Goal: Information Seeking & Learning: Learn about a topic

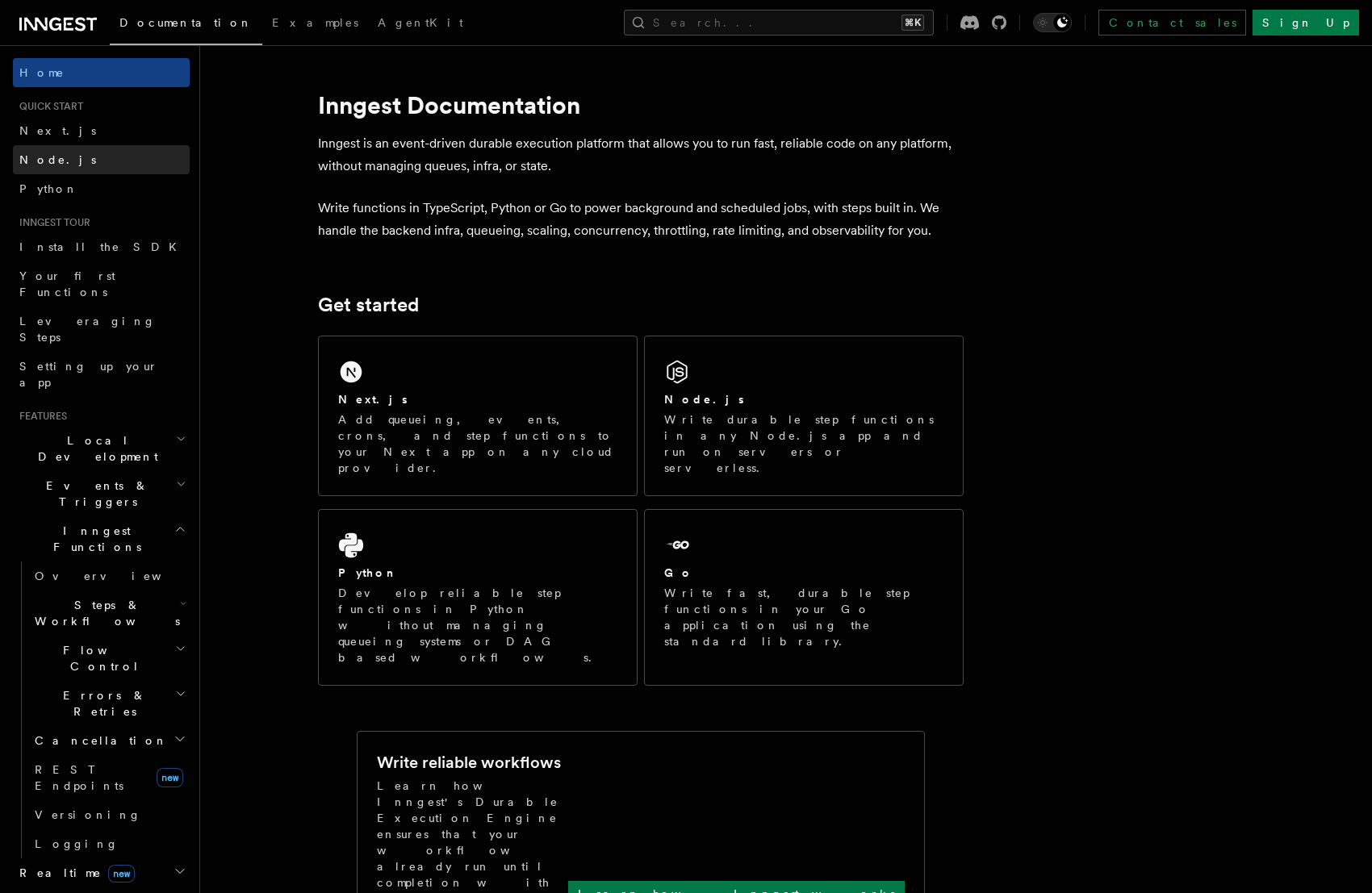
click at [84, 169] on link "Node.js" at bounding box center [101, 160] width 177 height 29
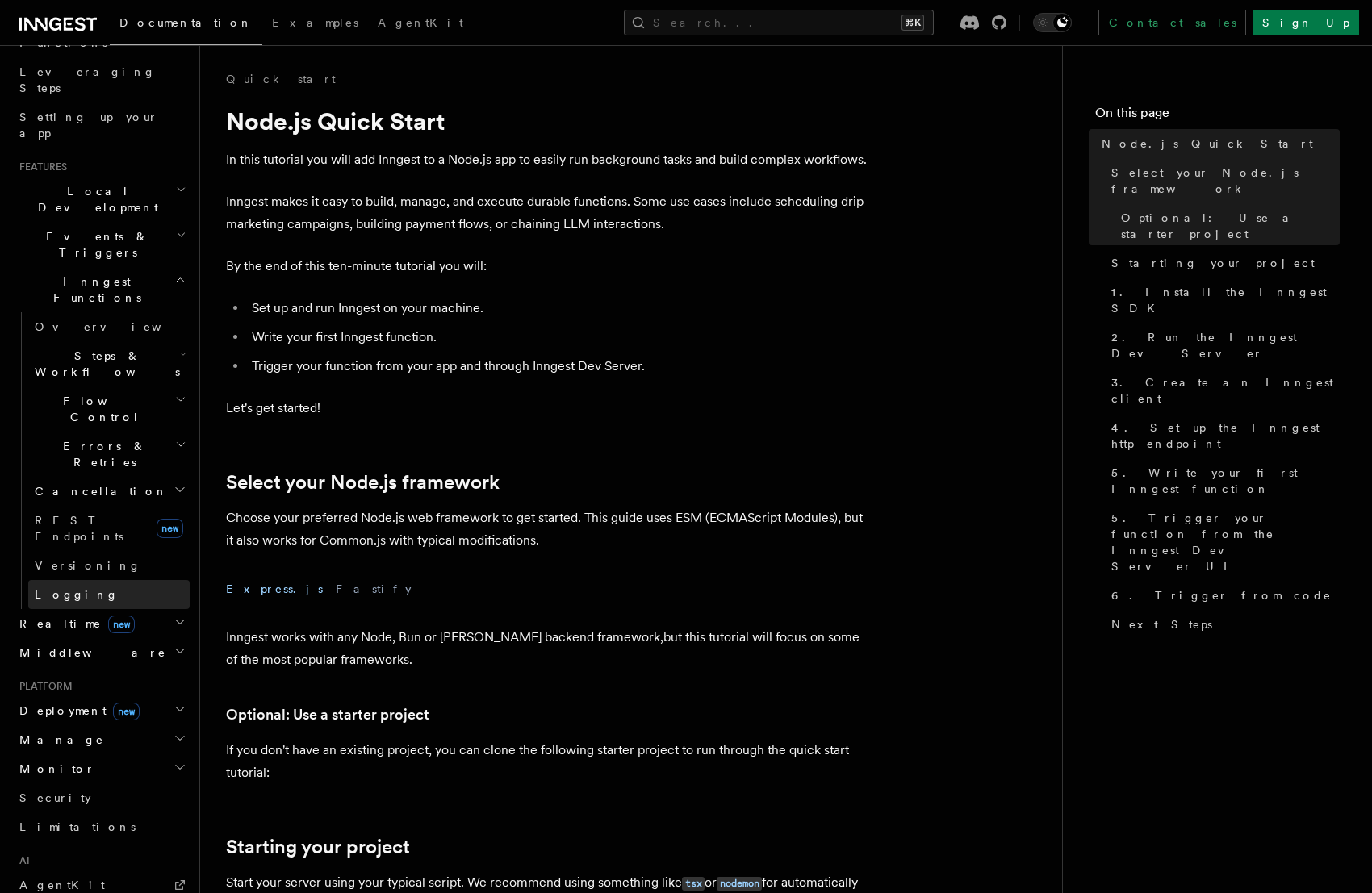
scroll to position [430, 0]
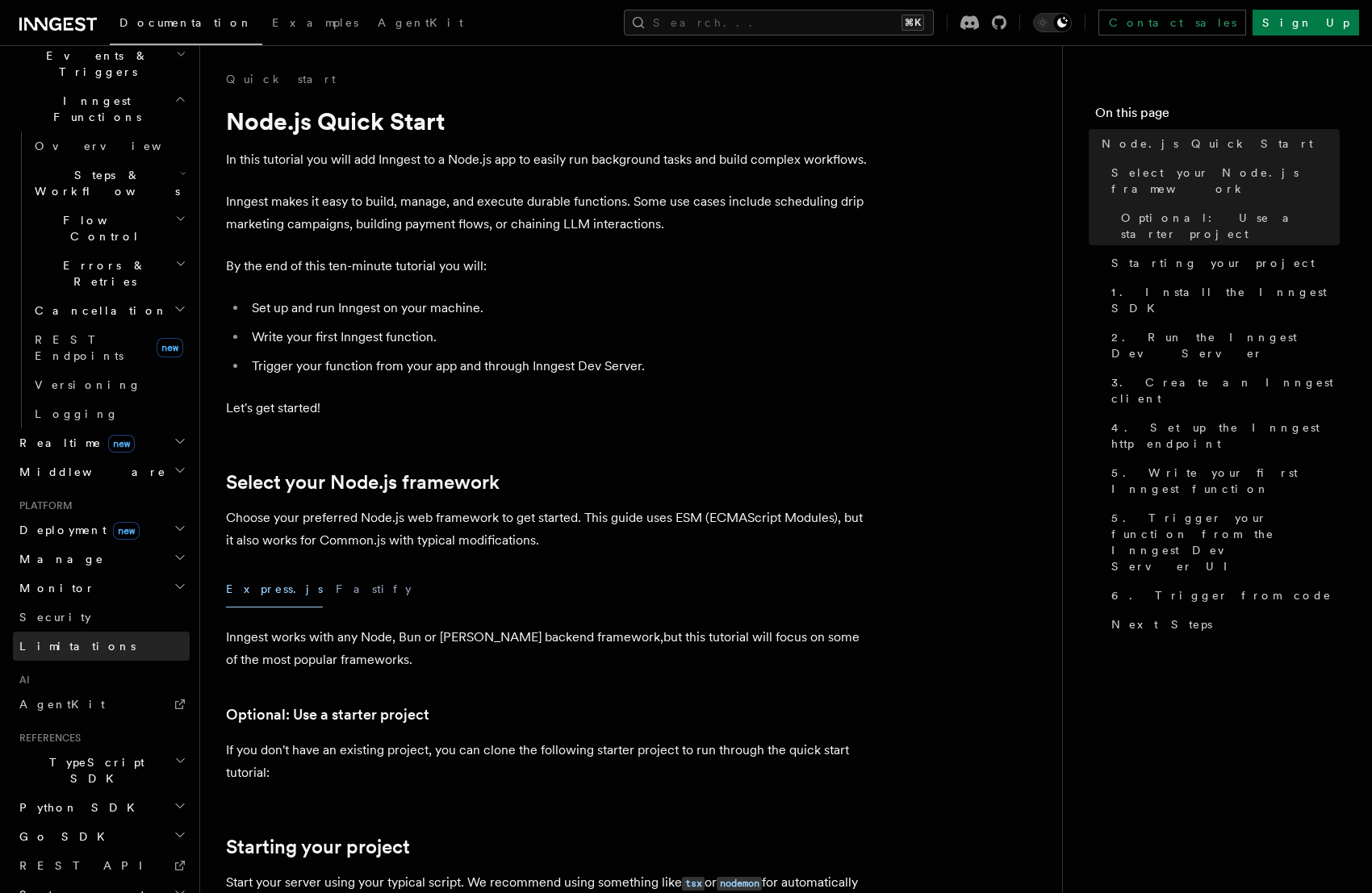
click at [99, 632] on link "Limitations" at bounding box center [101, 646] width 177 height 29
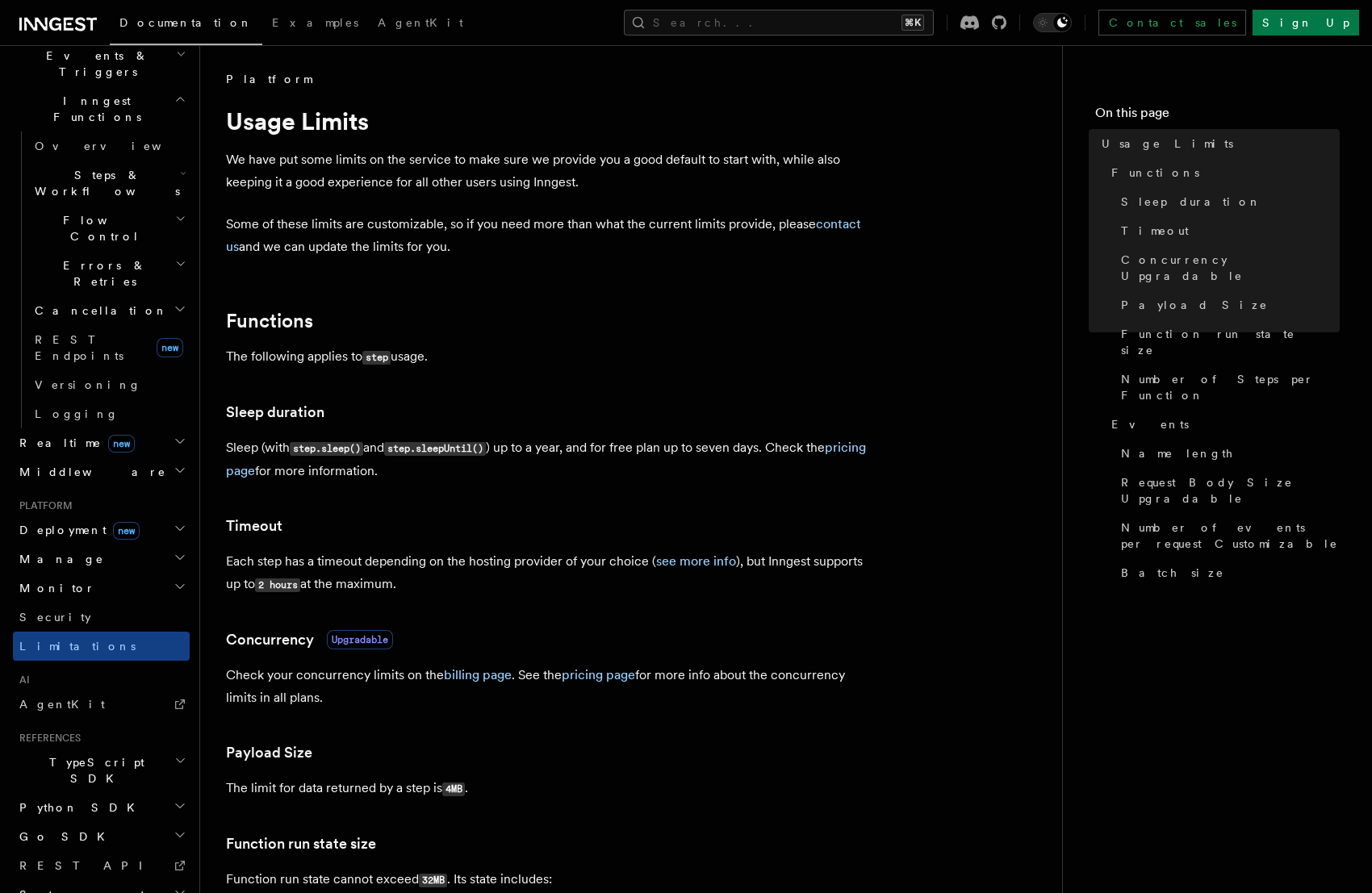
scroll to position [303, 0]
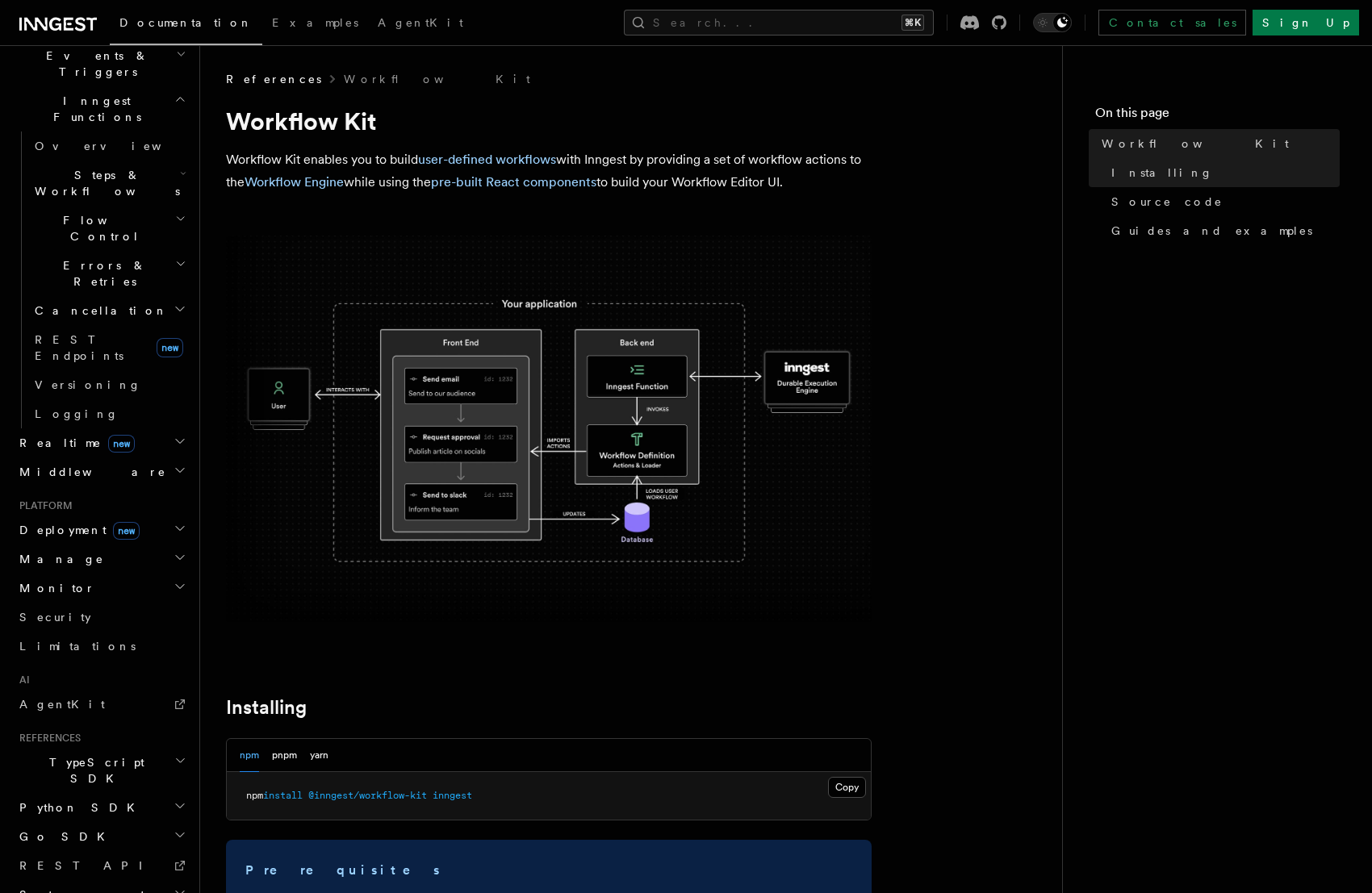
click at [479, 449] on img at bounding box center [549, 430] width 646 height 387
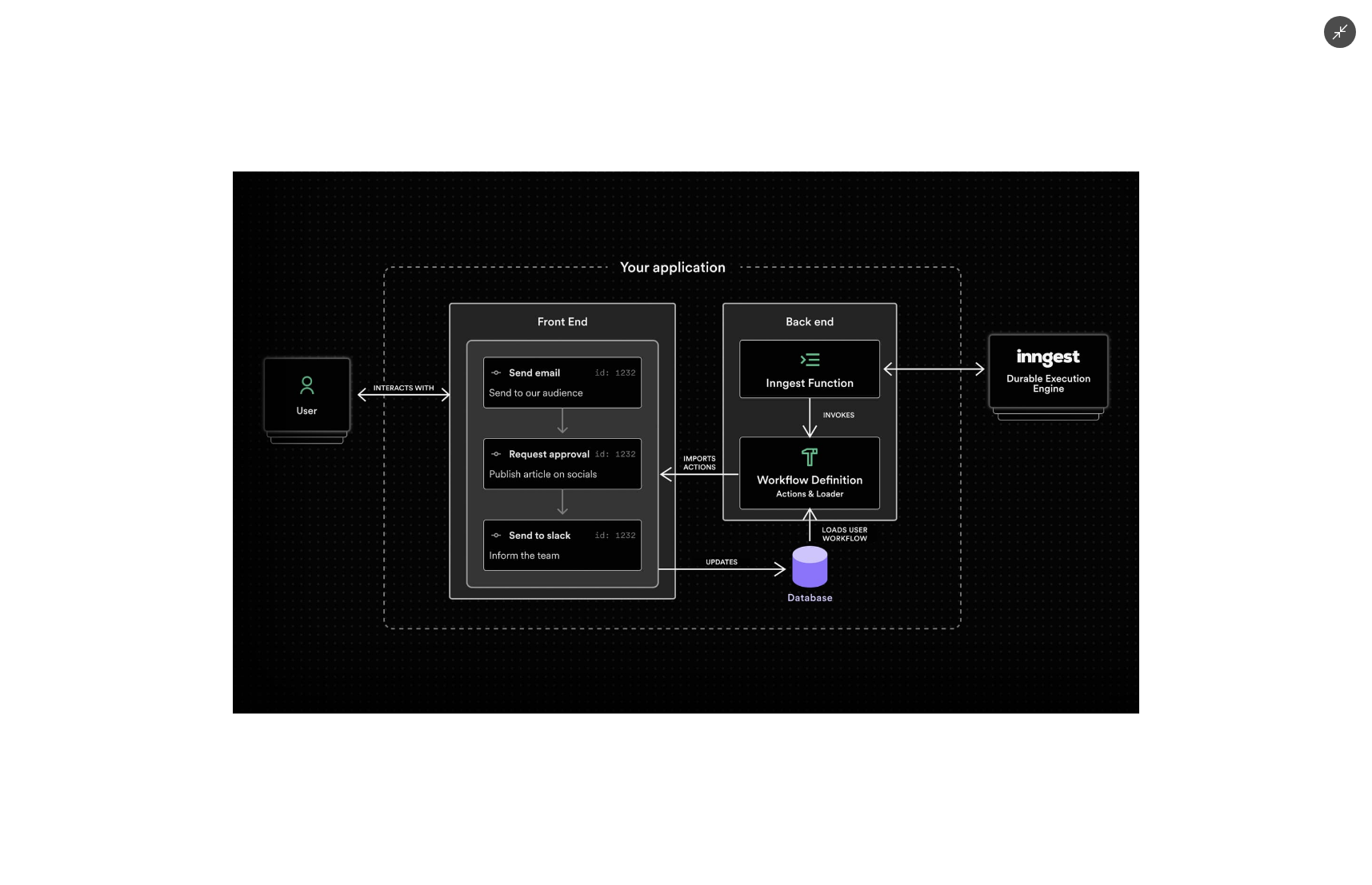
click at [154, 358] on div at bounding box center [686, 442] width 1372 height 885
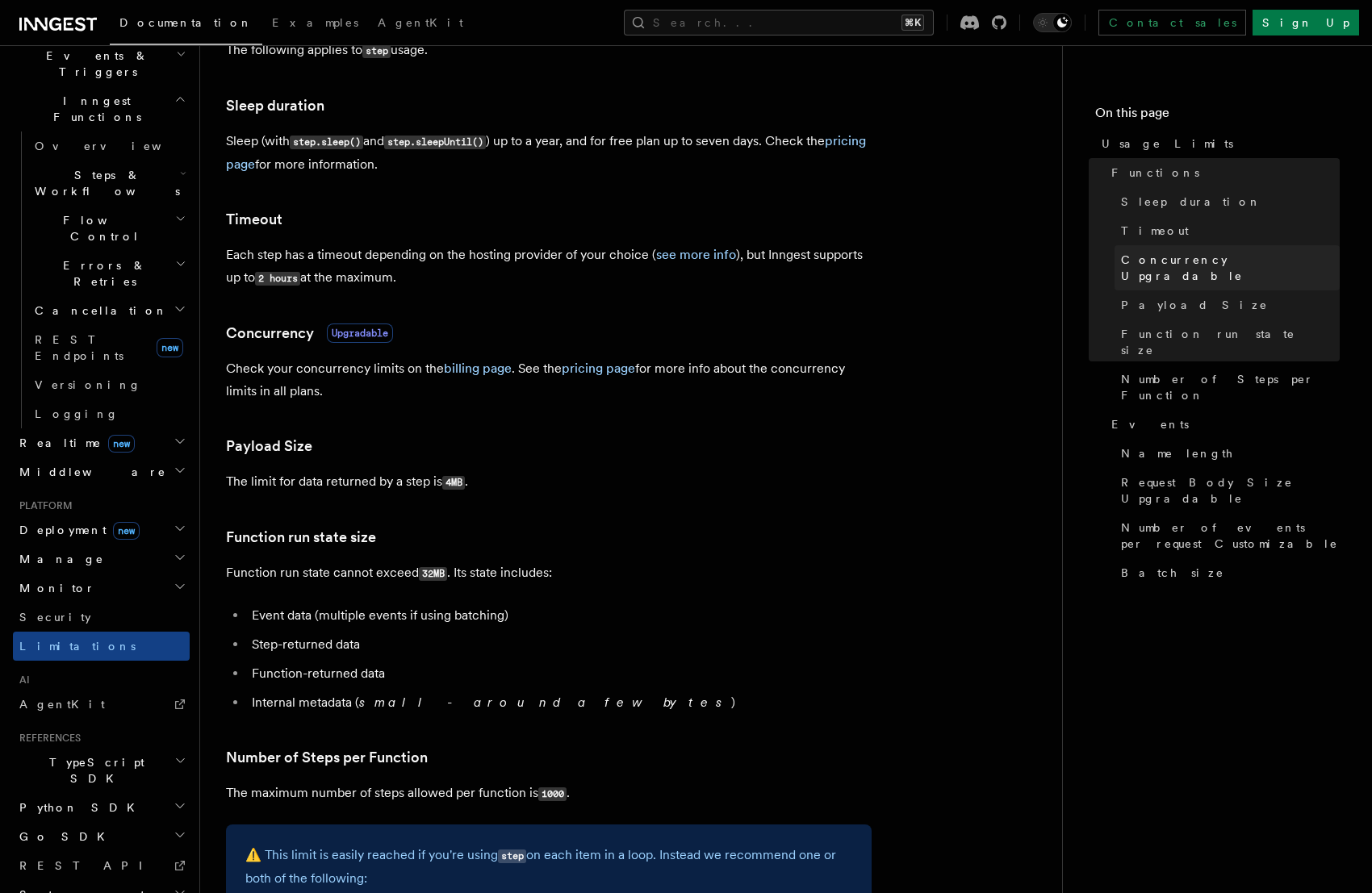
click at [1211, 266] on span "Concurrency Upgradable" at bounding box center [1231, 268] width 219 height 32
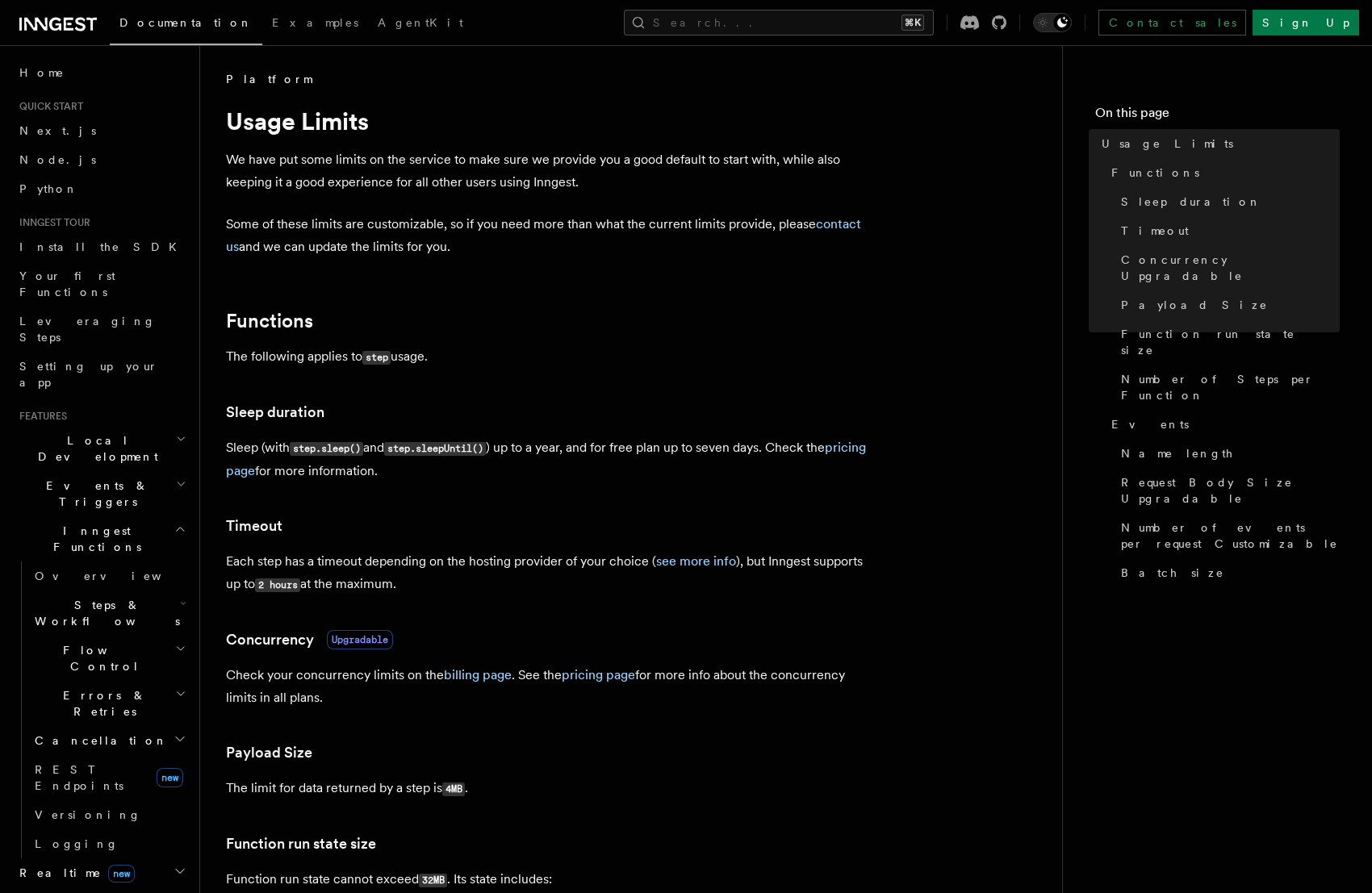
click at [161, 516] on h2 "Inngest Functions" at bounding box center [101, 539] width 177 height 45
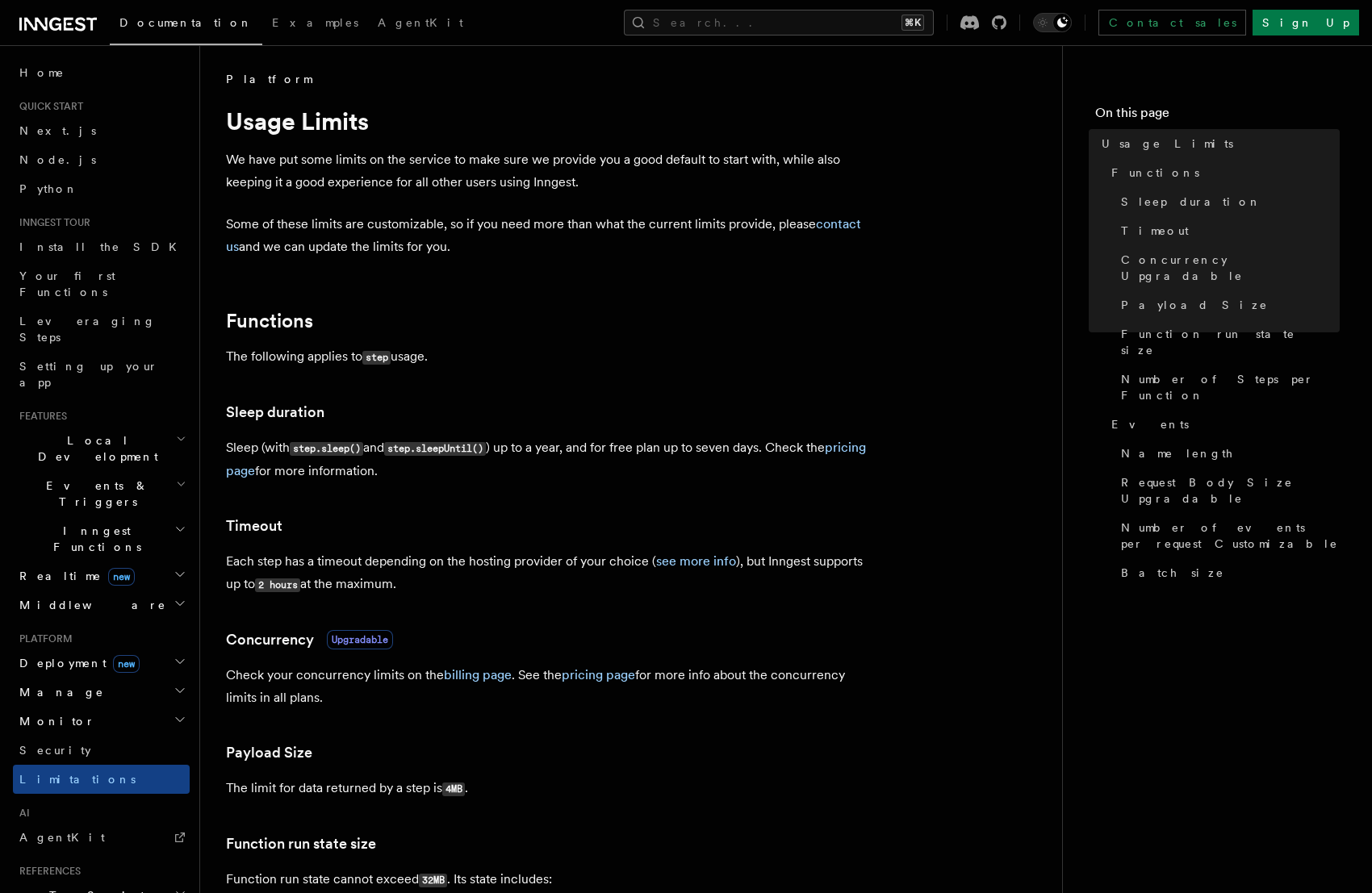
click at [160, 426] on h2 "Local Development" at bounding box center [101, 448] width 177 height 45
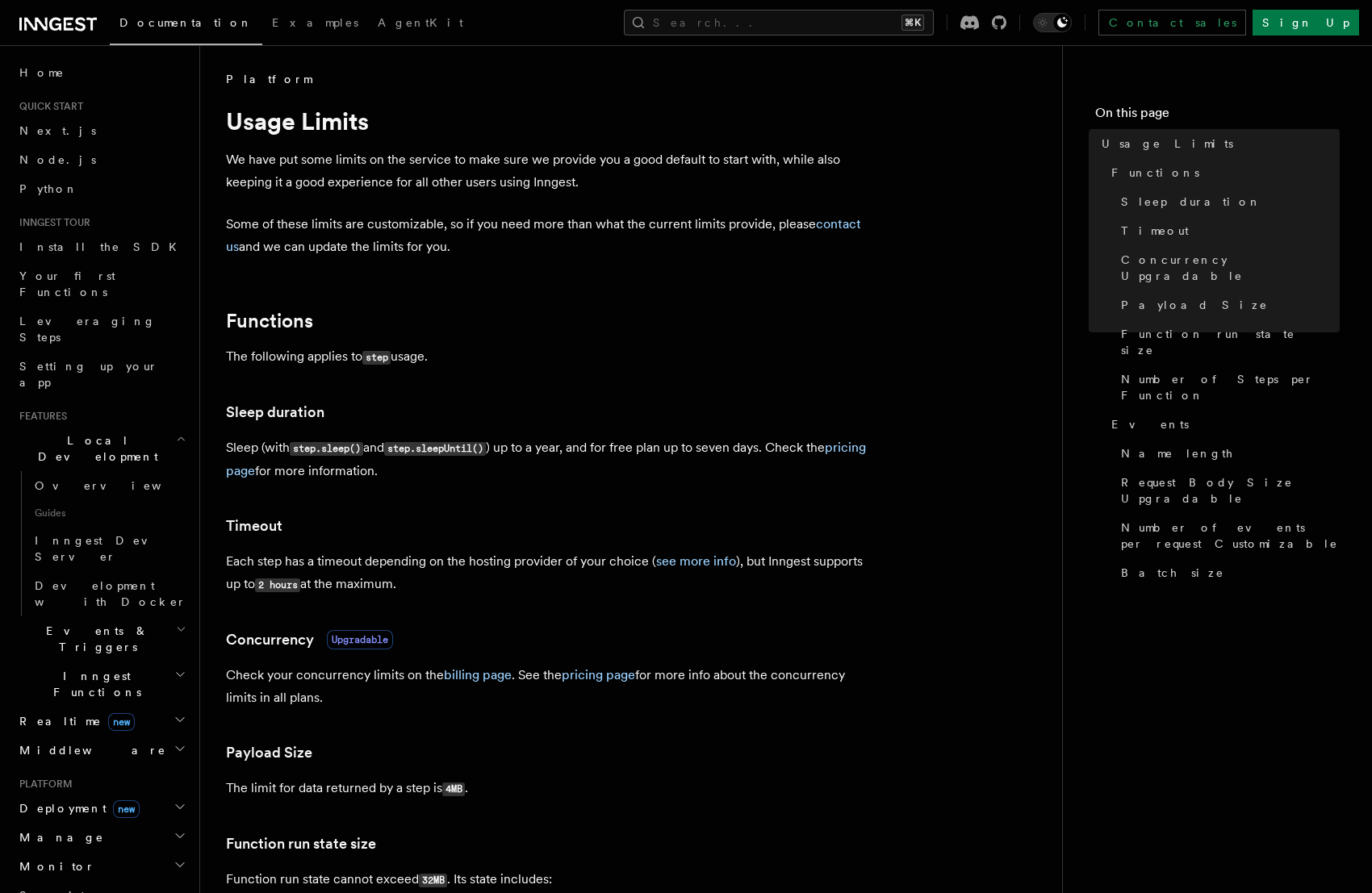
click at [160, 426] on h2 "Local Development" at bounding box center [101, 448] width 177 height 45
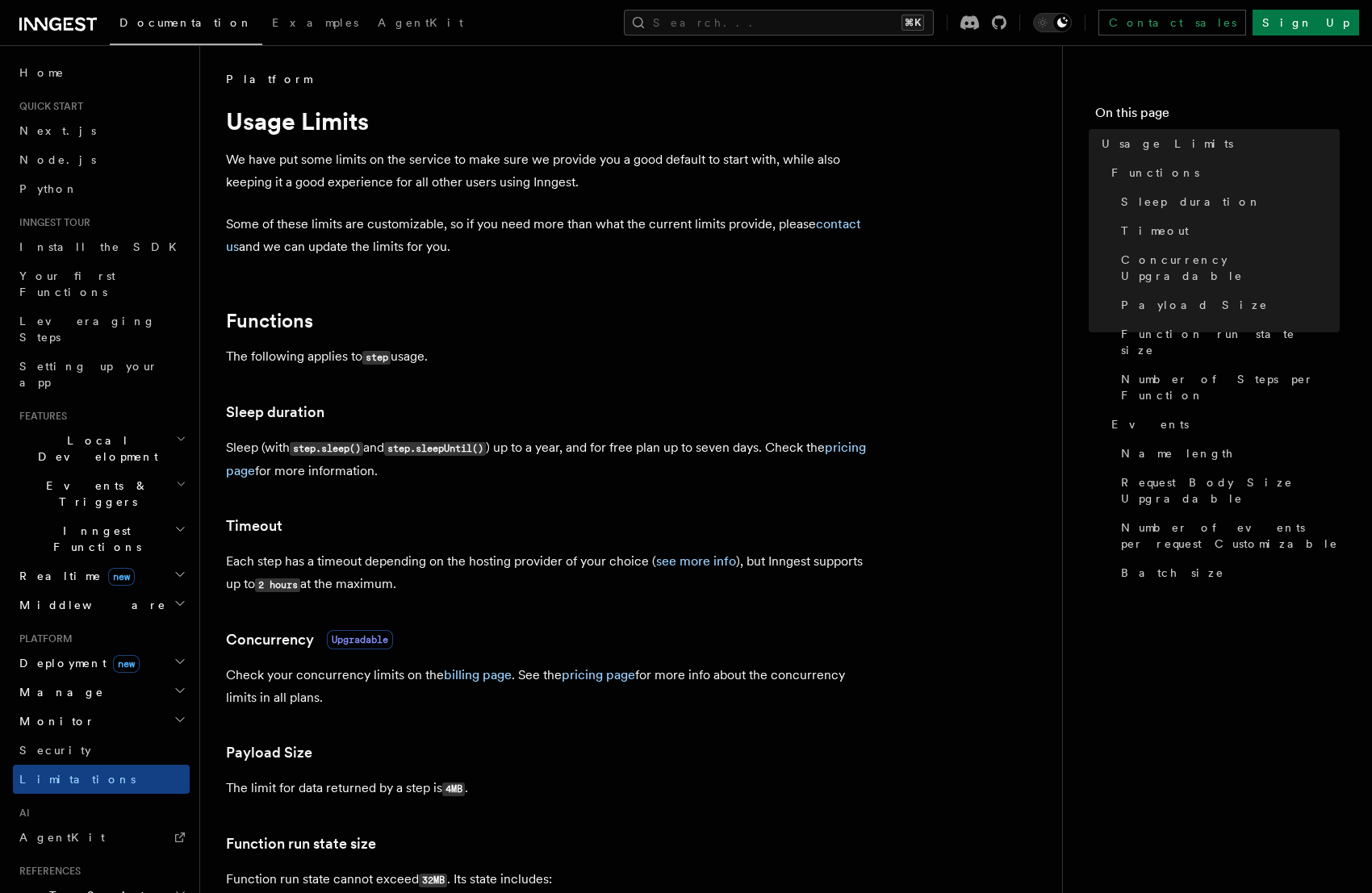
click at [158, 426] on h2 "Local Development" at bounding box center [101, 448] width 177 height 45
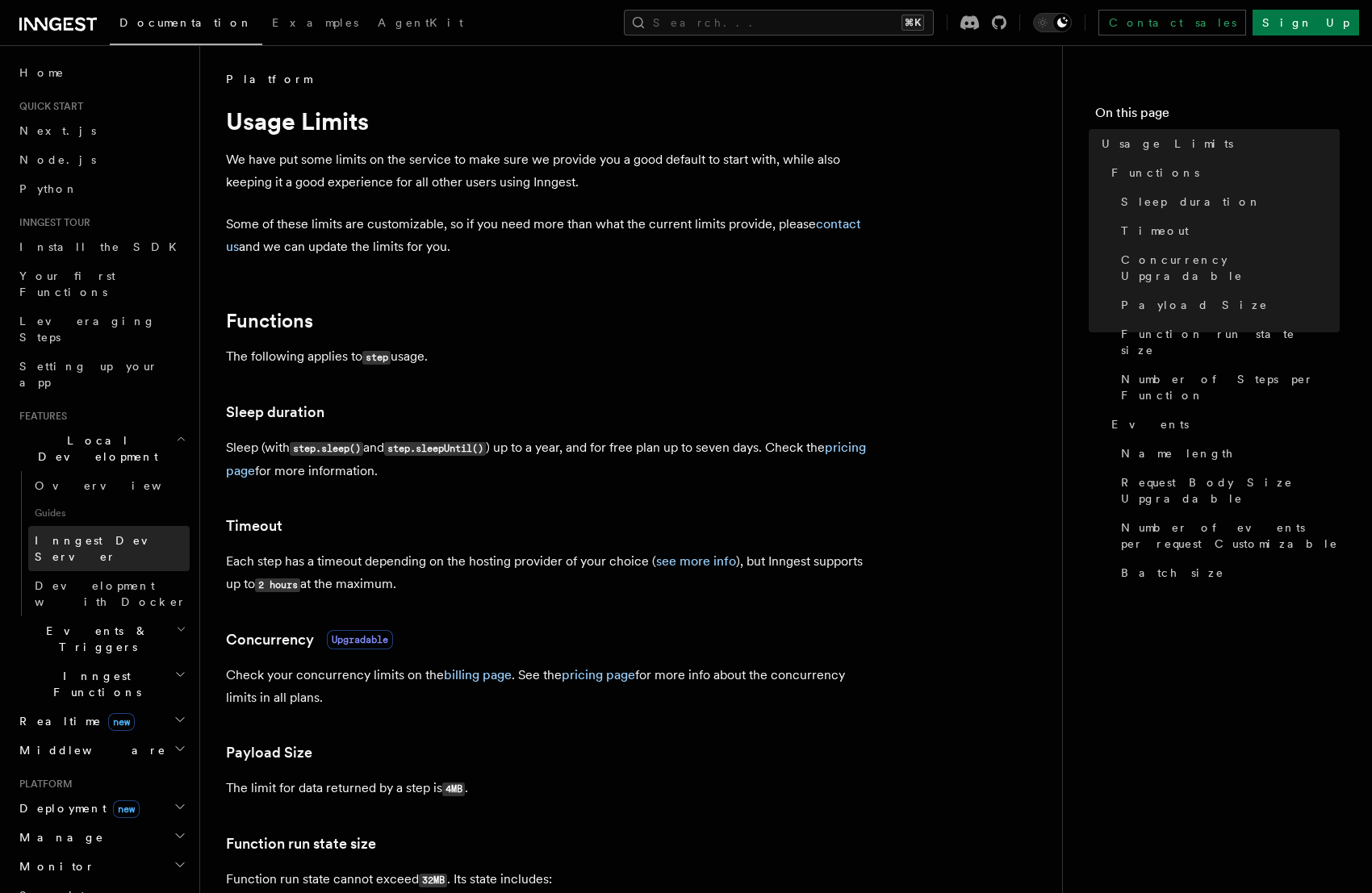
click at [134, 526] on link "Inngest Dev Server" at bounding box center [109, 548] width 161 height 45
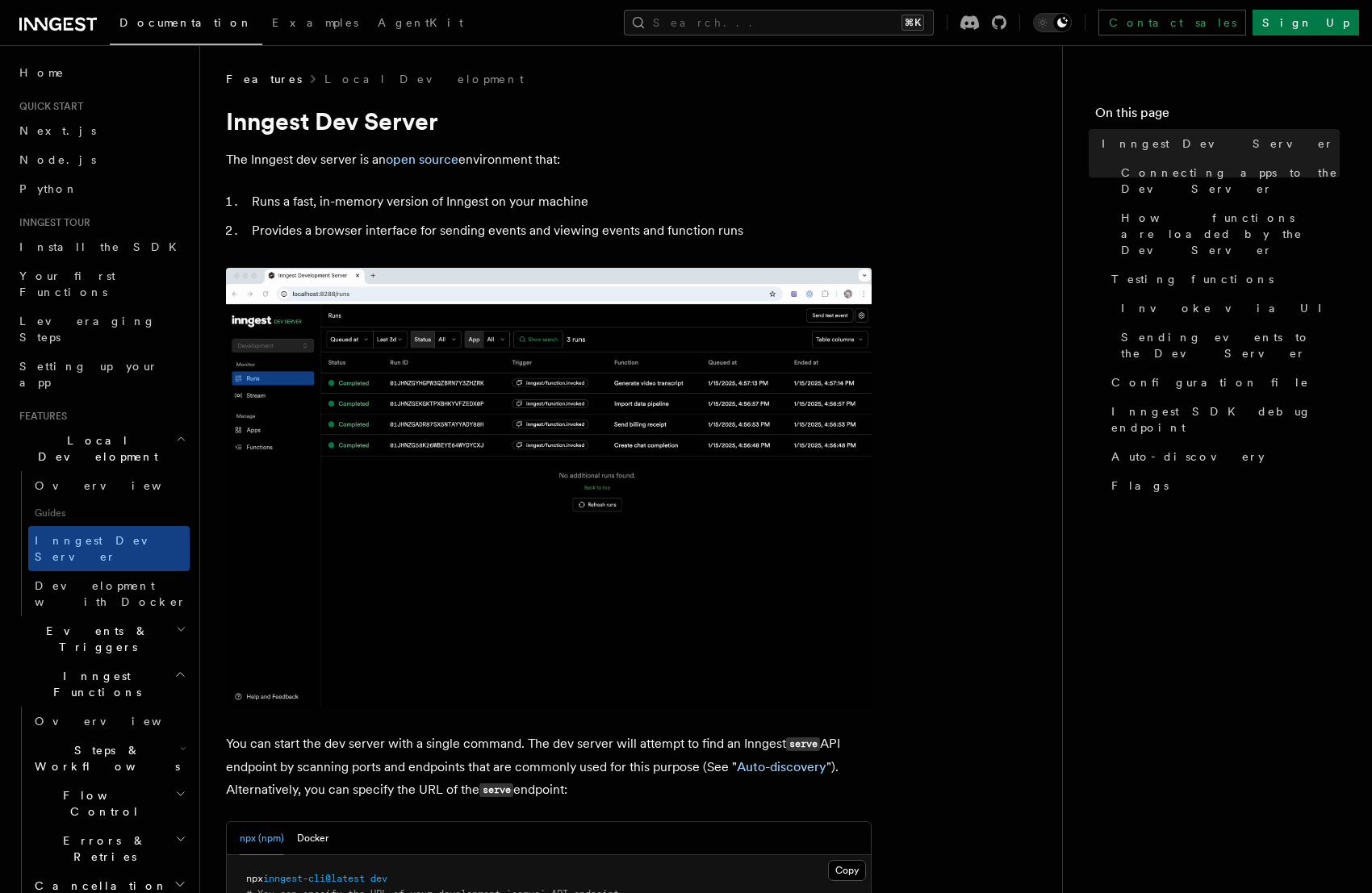
click at [175, 662] on h2 "Inngest Functions" at bounding box center [101, 684] width 177 height 45
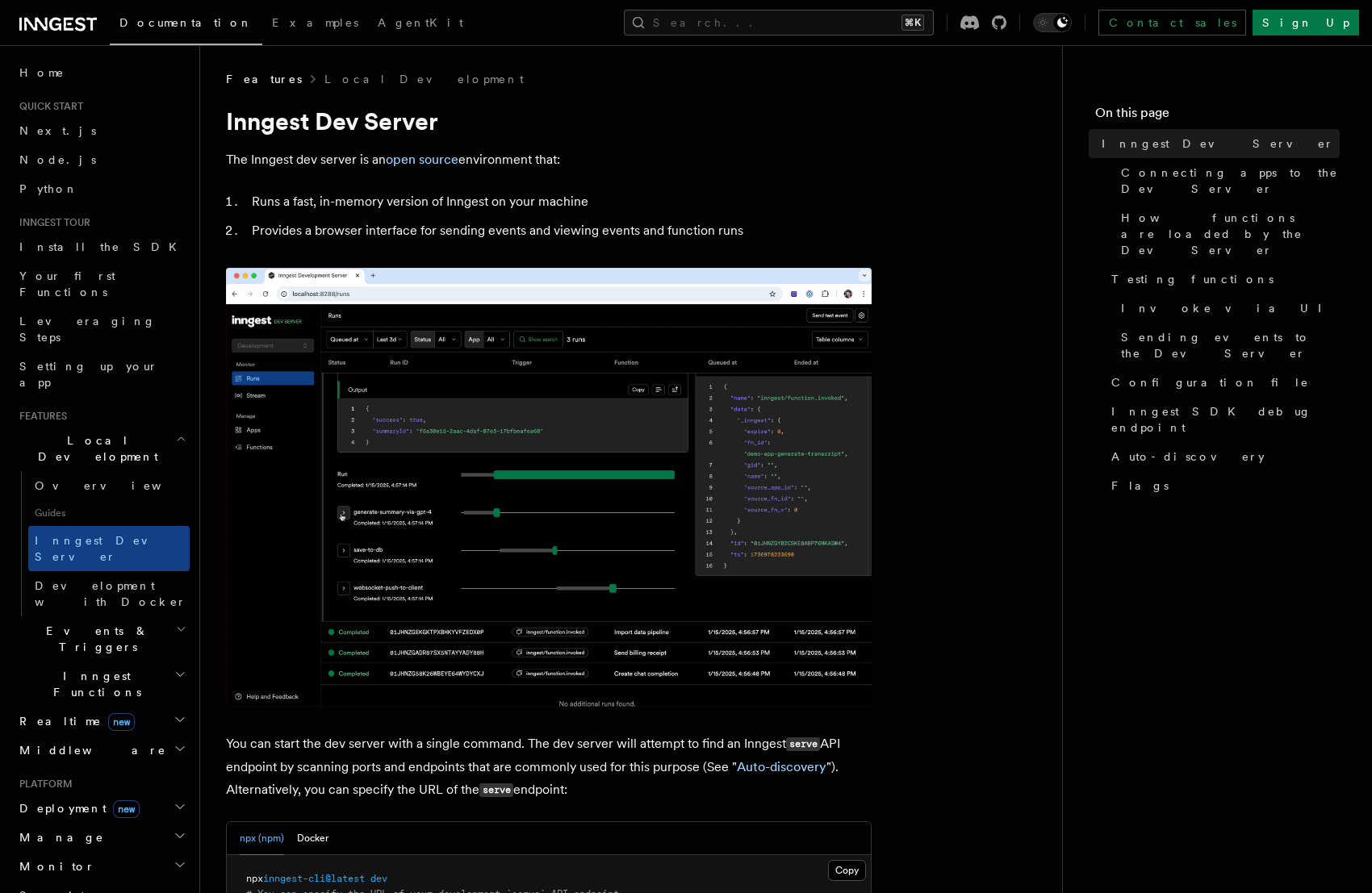
scroll to position [308, 0]
